Goal: Information Seeking & Learning: Check status

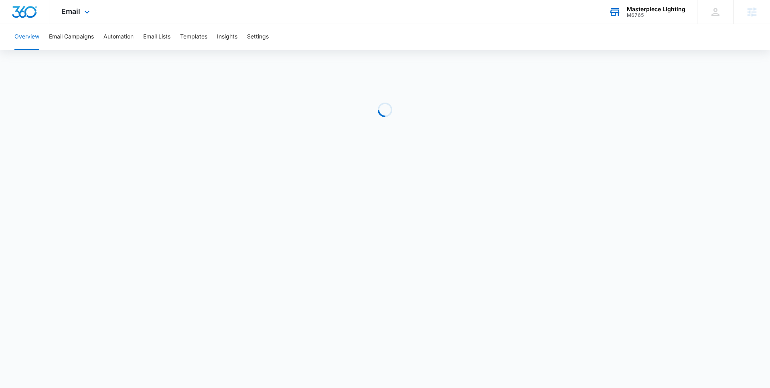
click at [650, 6] on div "Masterpiece Lighting" at bounding box center [656, 9] width 59 height 6
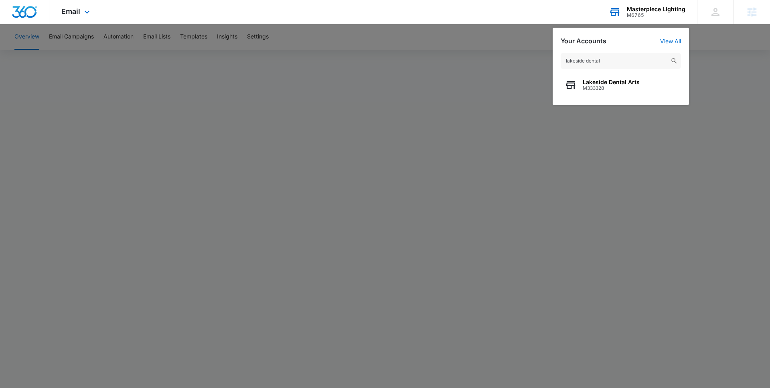
type input "lakeside dental"
click at [616, 79] on span "Lakeside Dental Arts" at bounding box center [611, 82] width 57 height 6
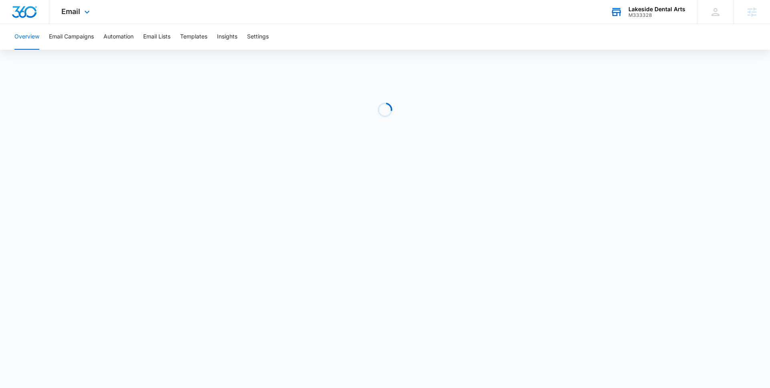
click at [79, 19] on div "Email Apps Reputation Websites Forms CRM Email Social Payments POS Content Ads …" at bounding box center [76, 12] width 55 height 24
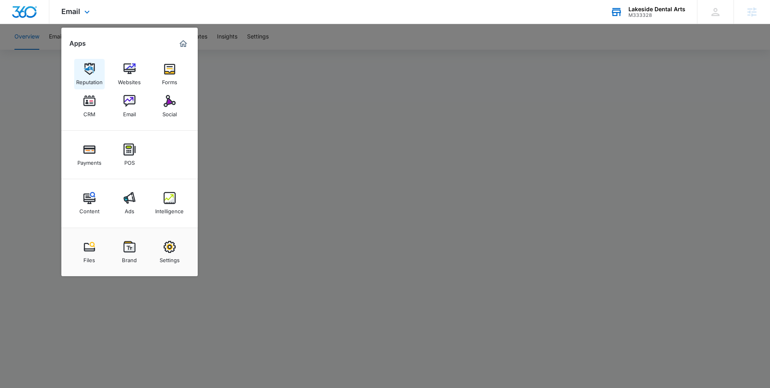
click at [95, 69] on img at bounding box center [89, 69] width 12 height 12
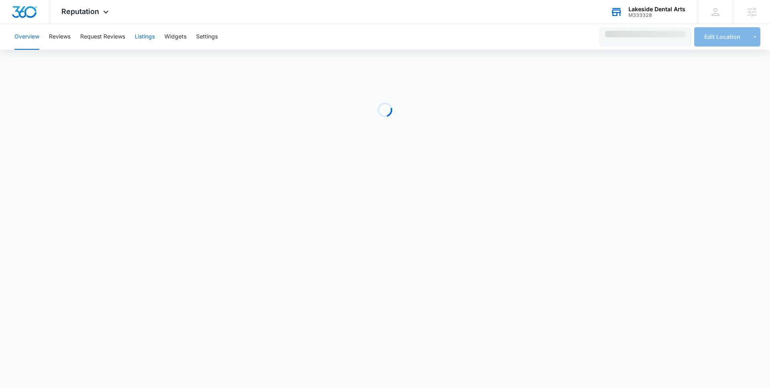
click at [150, 46] on button "Listings" at bounding box center [145, 37] width 20 height 26
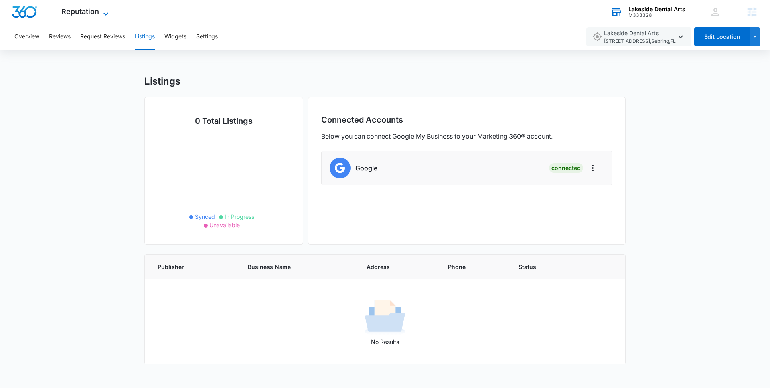
click at [107, 10] on icon at bounding box center [106, 14] width 10 height 10
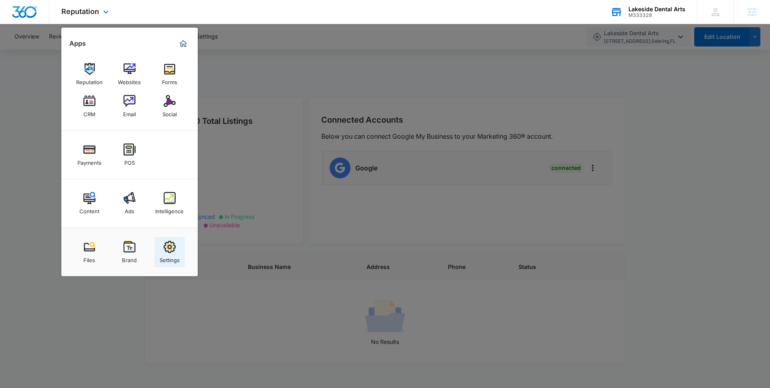
click at [168, 247] on img at bounding box center [170, 247] width 12 height 12
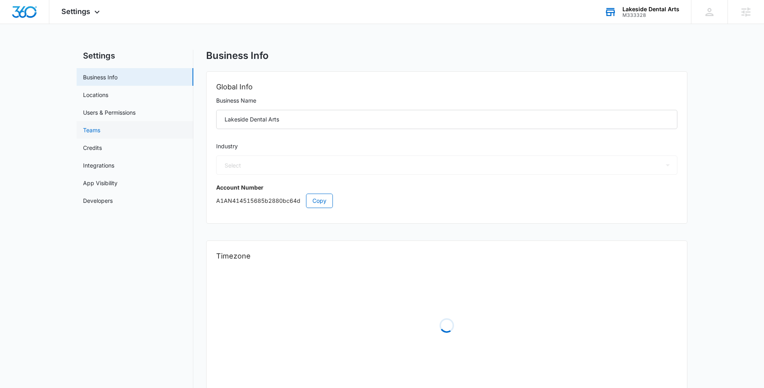
select select "15"
select select "US"
select select "America/New_York"
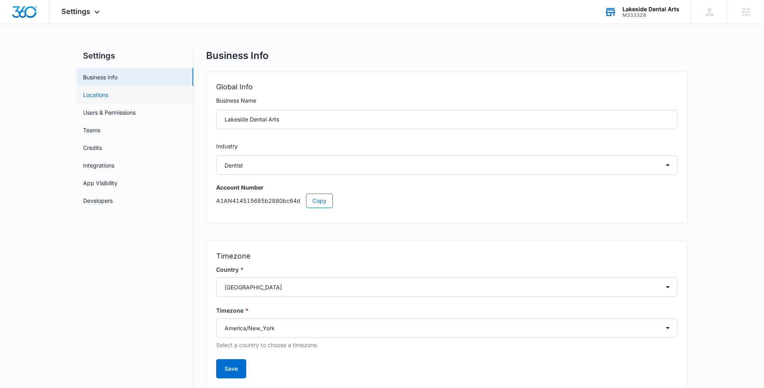
click at [107, 96] on link "Locations" at bounding box center [95, 95] width 25 height 8
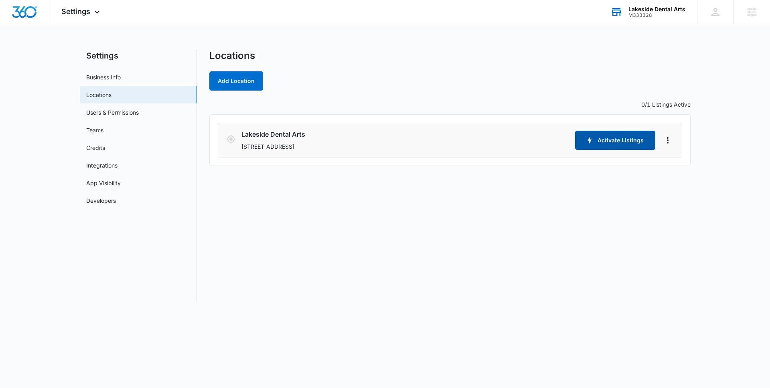
click at [595, 142] on button "Activate Listings" at bounding box center [615, 140] width 80 height 19
click at [89, 11] on span "Settings" at bounding box center [75, 11] width 29 height 8
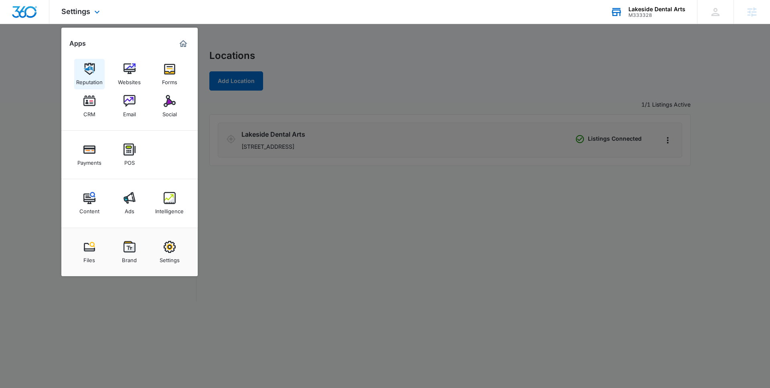
click at [92, 72] on img at bounding box center [89, 69] width 12 height 12
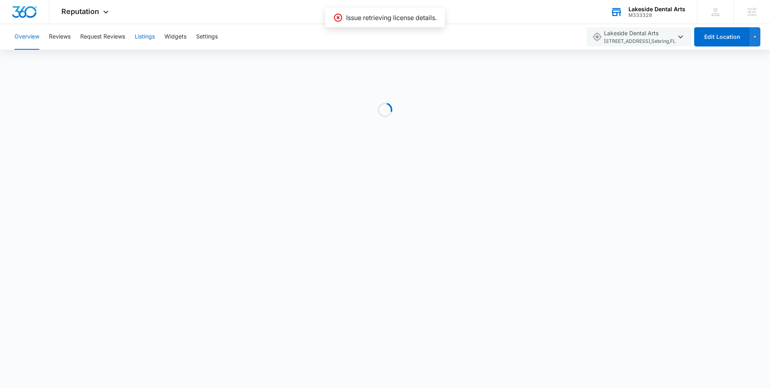
click at [148, 33] on button "Listings" at bounding box center [145, 37] width 20 height 26
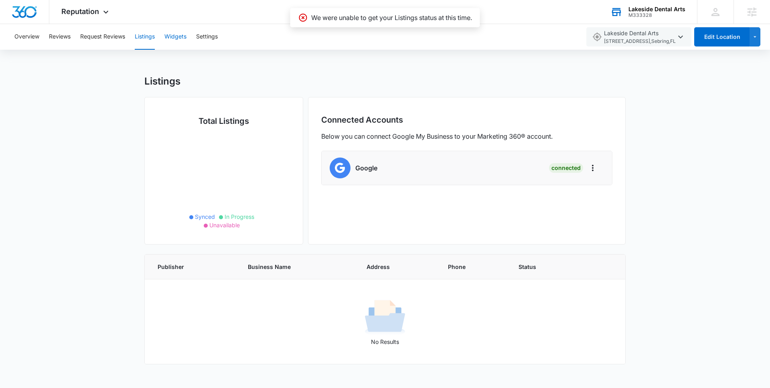
click at [175, 36] on button "Widgets" at bounding box center [175, 37] width 22 height 26
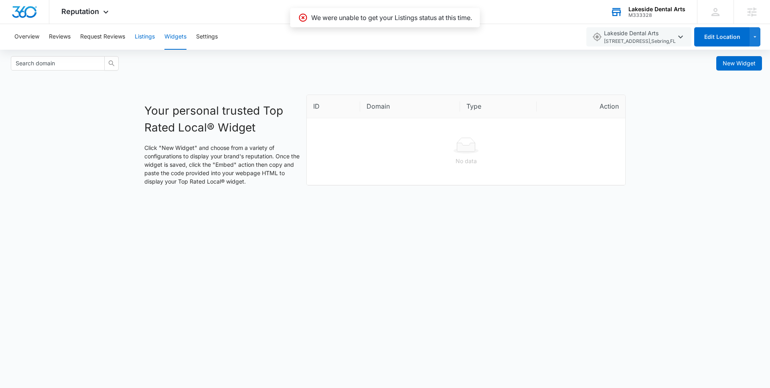
click at [151, 36] on button "Listings" at bounding box center [145, 37] width 20 height 26
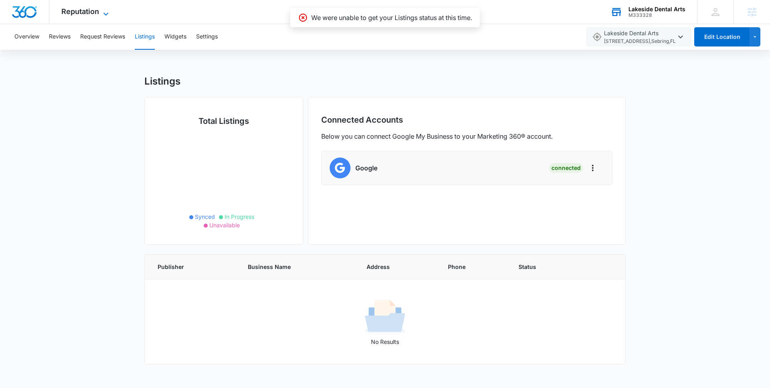
click at [89, 10] on span "Reputation" at bounding box center [80, 11] width 38 height 8
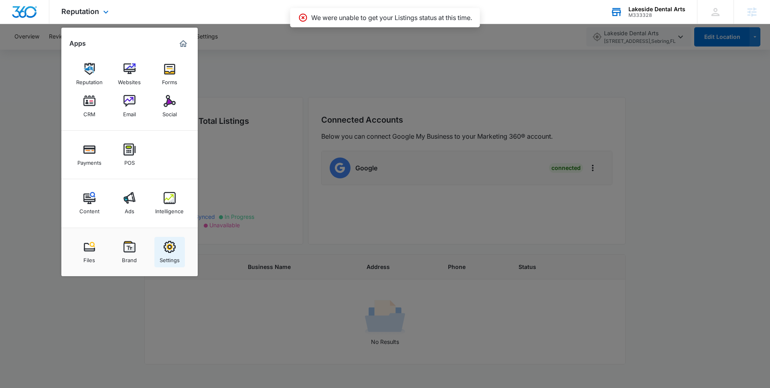
click at [170, 248] on img at bounding box center [170, 247] width 12 height 12
select select "15"
select select "US"
select select "America/New_York"
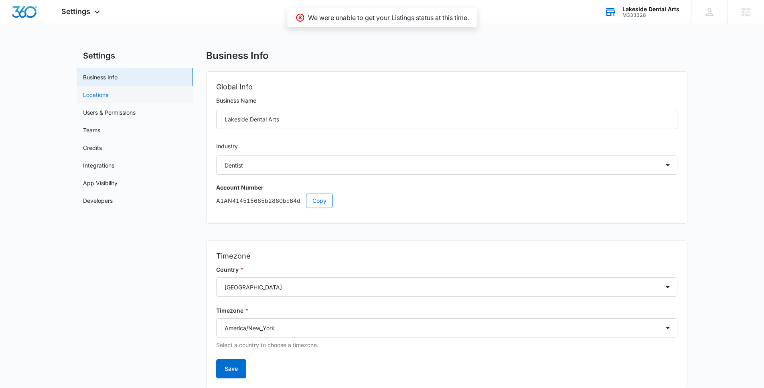
click at [103, 98] on link "Locations" at bounding box center [95, 95] width 25 height 8
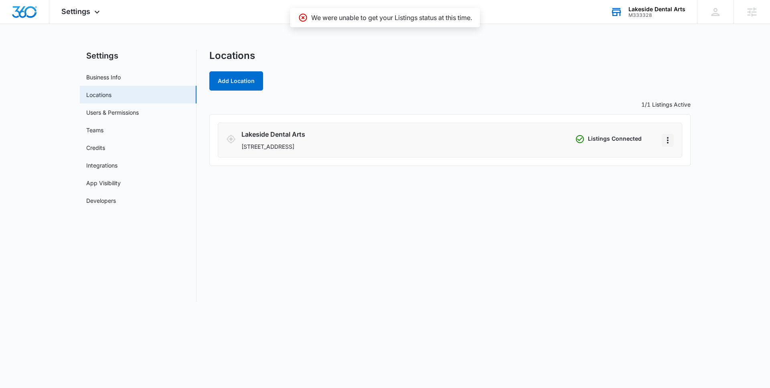
click at [669, 141] on icon "Actions" at bounding box center [668, 141] width 10 height 10
click at [679, 160] on link "Edit" at bounding box center [677, 162] width 10 height 7
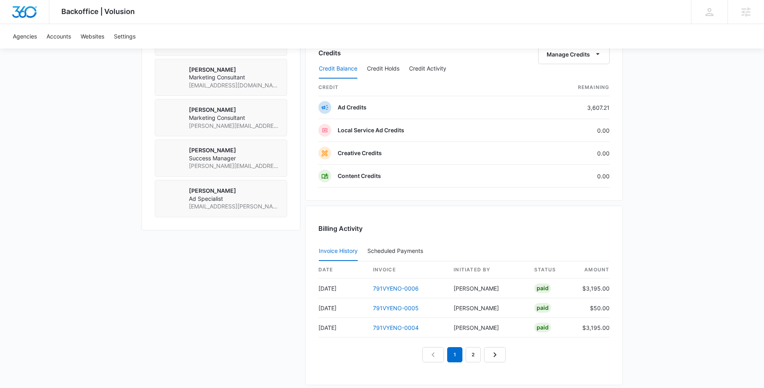
scroll to position [658, 0]
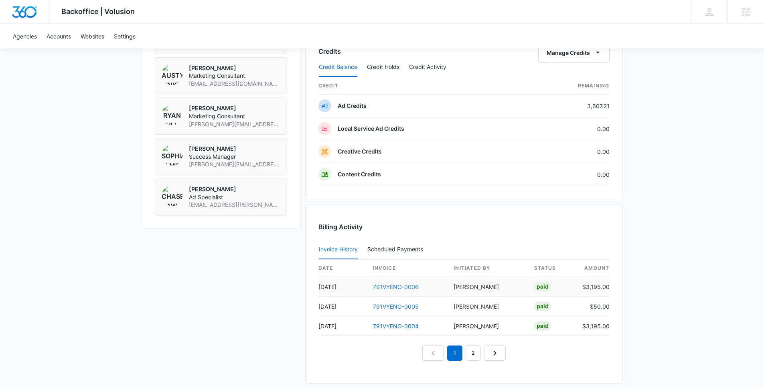
click at [411, 284] on link "791VYENO-0006" at bounding box center [396, 287] width 46 height 7
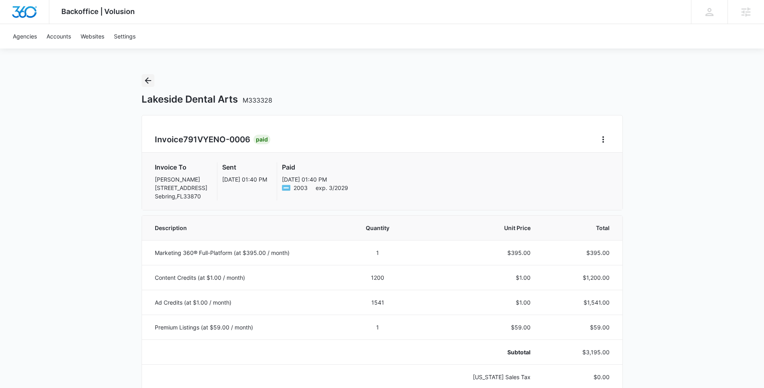
click at [145, 76] on icon "Back" at bounding box center [148, 81] width 10 height 10
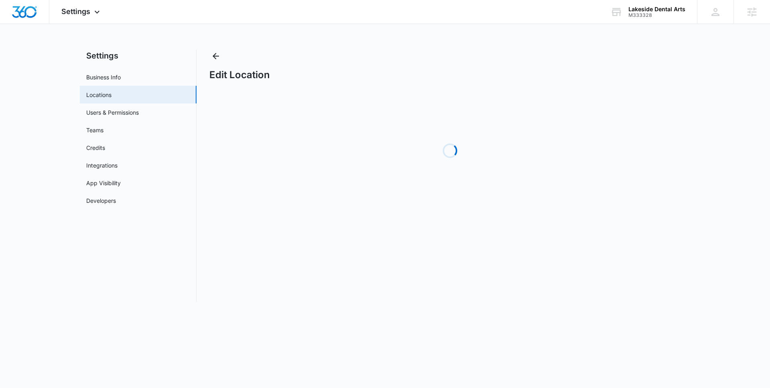
select select "[US_STATE]"
select select "1988"
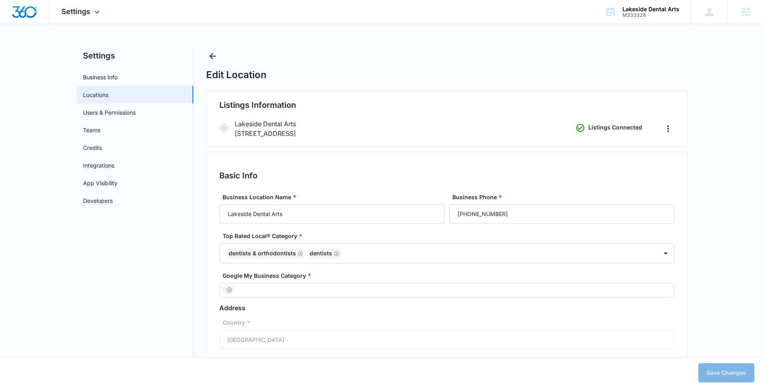
click at [82, 17] on div "Settings Apps Reputation Websites Forms CRM Email Social Payments POS Content A…" at bounding box center [81, 12] width 65 height 24
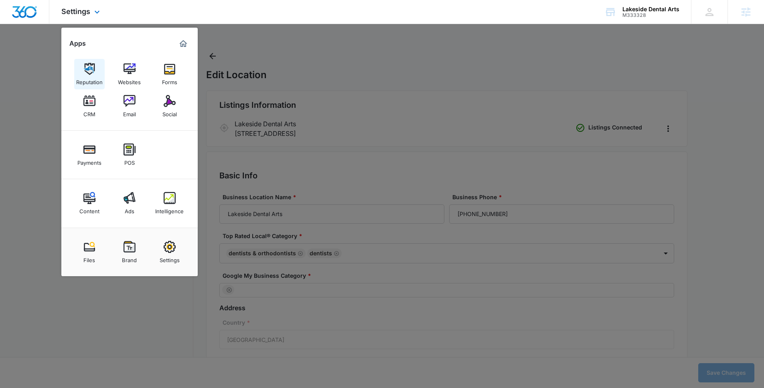
click at [84, 77] on div "Reputation" at bounding box center [89, 80] width 26 height 10
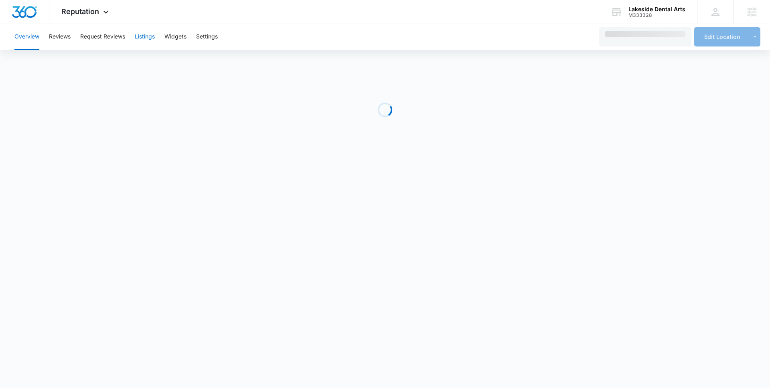
click at [148, 40] on button "Listings" at bounding box center [145, 37] width 20 height 26
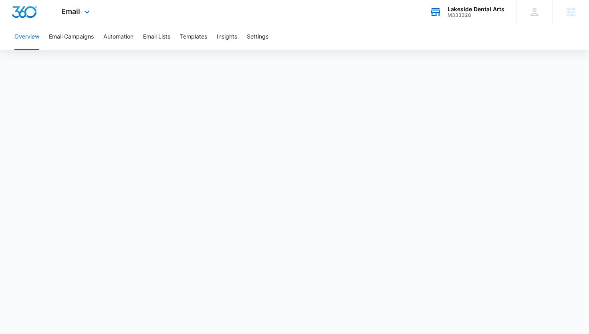
click at [465, 14] on div "M333328" at bounding box center [476, 15] width 57 height 6
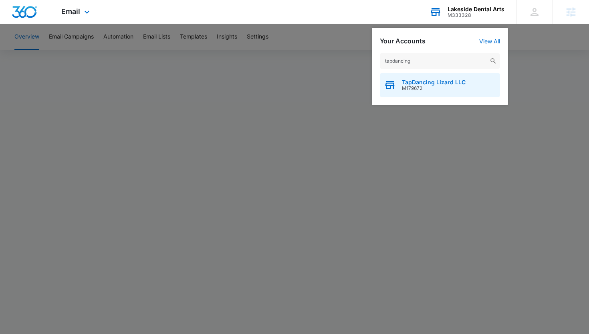
type input "tapdancing"
click at [423, 83] on span "TapDancing Lizard LLC" at bounding box center [434, 82] width 64 height 6
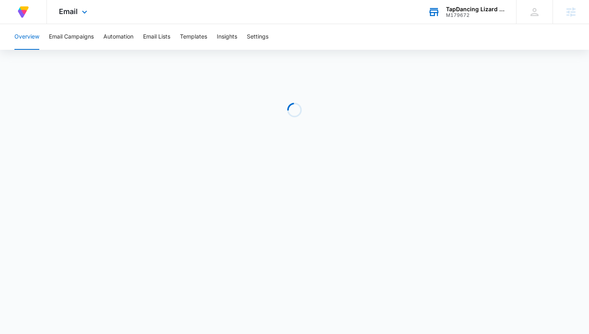
click at [78, 8] on div "Email Apps Reputation Forms CRM Email Social Content Ads Intelligence Files Bra…" at bounding box center [74, 12] width 55 height 24
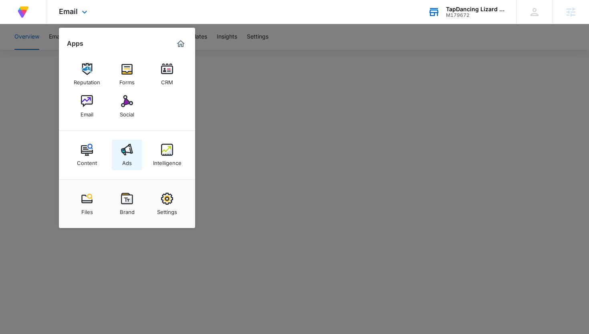
click at [132, 162] on link "Ads" at bounding box center [127, 155] width 30 height 30
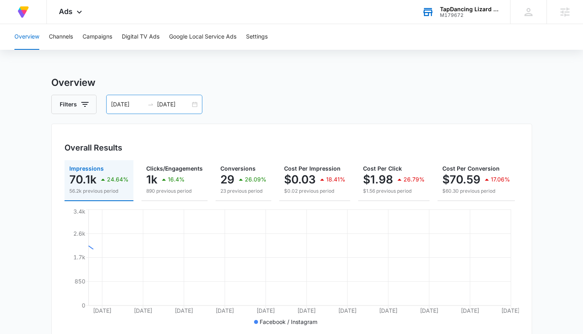
click at [127, 108] on input "[DATE]" at bounding box center [127, 104] width 33 height 9
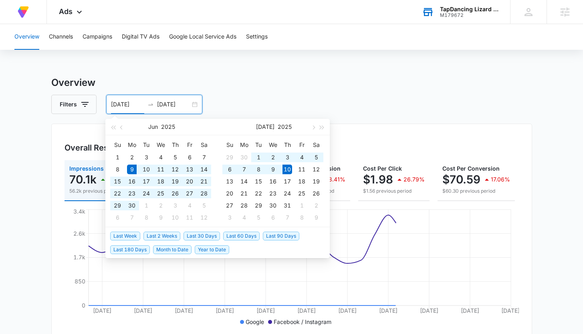
click at [199, 240] on li "Last 30 Days" at bounding box center [204, 236] width 40 height 14
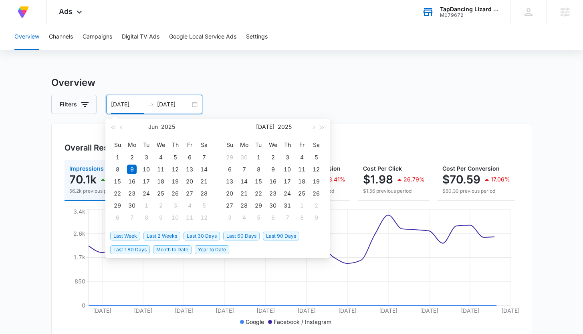
click at [199, 236] on span "Last 30 Days" at bounding box center [202, 235] width 36 height 9
type input "[DATE]"
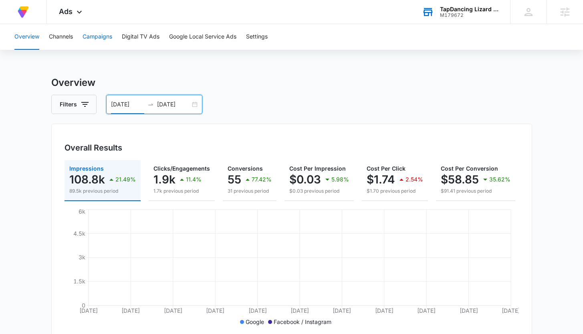
click at [101, 41] on button "Campaigns" at bounding box center [98, 37] width 30 height 26
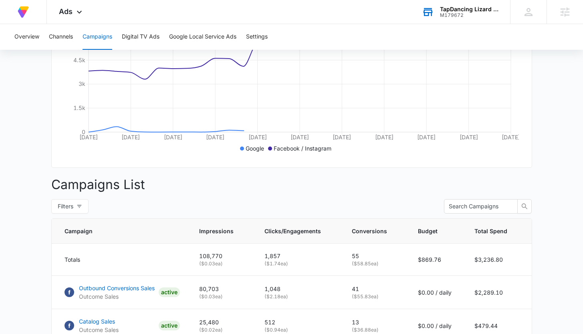
scroll to position [344, 0]
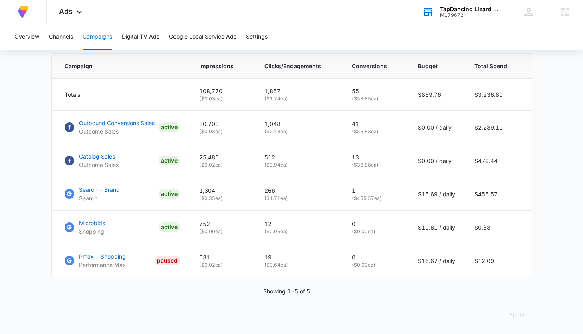
click at [41, 119] on main "Campaigns Filters [DATE] [DATE] Overall Results Impressions 108.8k 21.49% 89.5k…" at bounding box center [291, 35] width 583 height 596
click at [463, 12] on div "TapDancing Lizard LLC" at bounding box center [469, 9] width 59 height 6
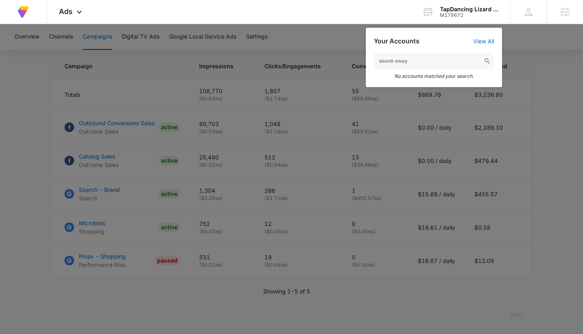
type input "sound-away"
click at [538, 70] on div at bounding box center [291, 167] width 583 height 334
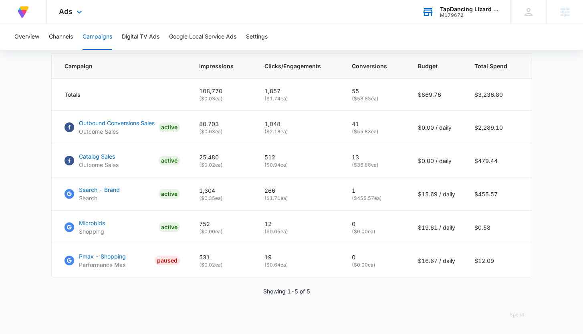
click at [451, 16] on div "M179672" at bounding box center [469, 15] width 59 height 6
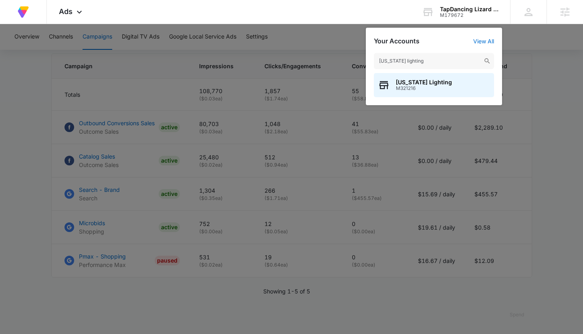
type input "[US_STATE] lighting"
click at [413, 90] on span "M321216" at bounding box center [424, 88] width 56 height 6
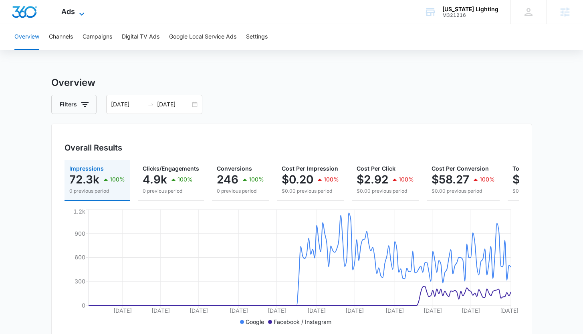
click at [65, 12] on span "Ads" at bounding box center [68, 11] width 14 height 8
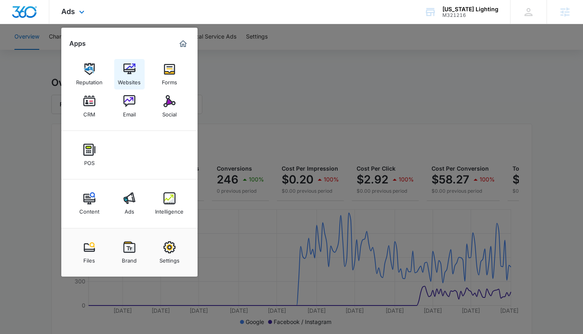
click at [126, 79] on div "Websites" at bounding box center [129, 80] width 23 height 10
